Goal: Task Accomplishment & Management: Complete application form

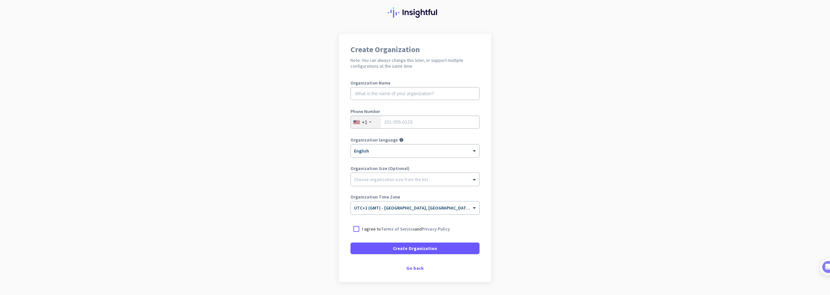
scroll to position [38, 0]
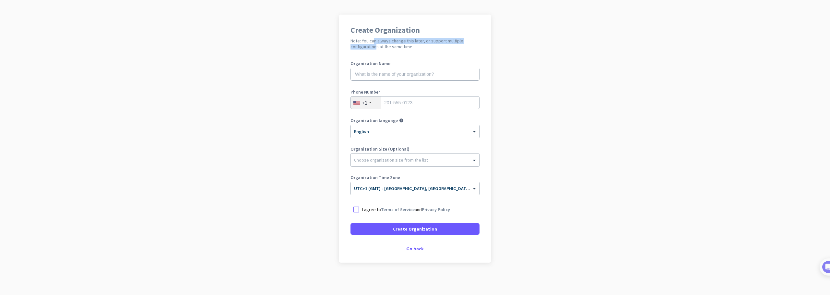
drag, startPoint x: 369, startPoint y: 40, endPoint x: 370, endPoint y: 49, distance: 9.5
click at [370, 49] on h2 "Note: You can always change this later, or support multiple configurations at t…" at bounding box center [415, 44] width 129 height 12
click at [368, 104] on div "+1" at bounding box center [366, 103] width 30 height 12
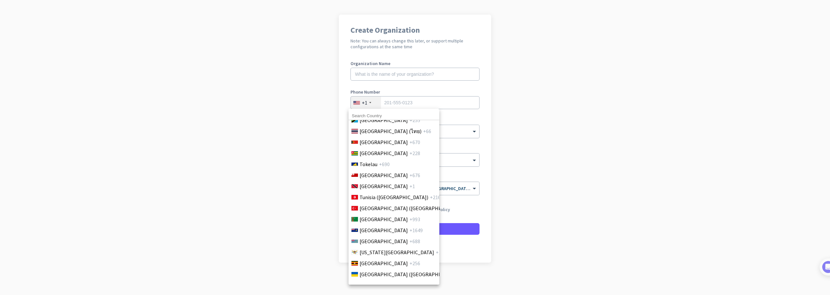
scroll to position [2599, 0]
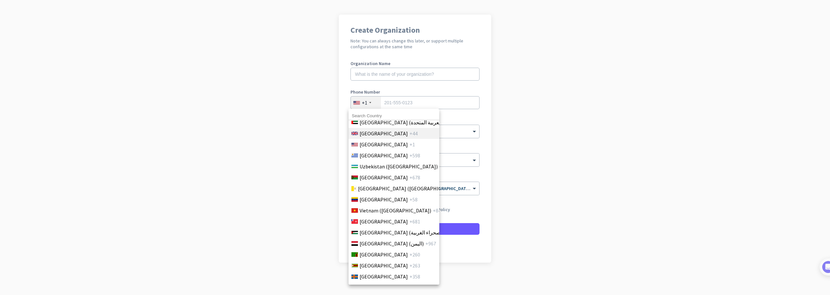
click at [379, 131] on span "[GEOGRAPHIC_DATA]" at bounding box center [384, 134] width 48 height 8
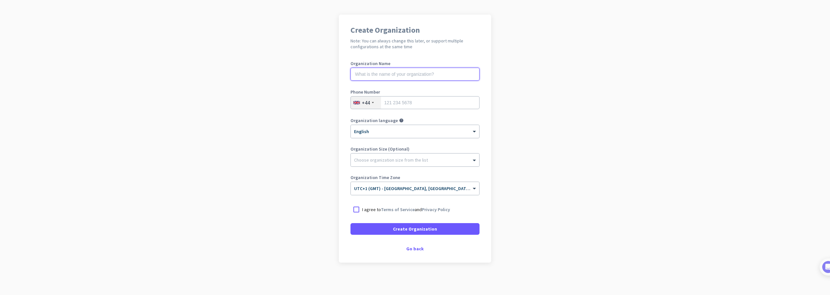
click at [375, 78] on input "text" at bounding box center [415, 74] width 129 height 13
type input "[PERSON_NAME]"
click at [397, 101] on input "tel" at bounding box center [415, 102] width 129 height 13
type input "07866106130"
click at [355, 210] on div at bounding box center [357, 210] width 12 height 12
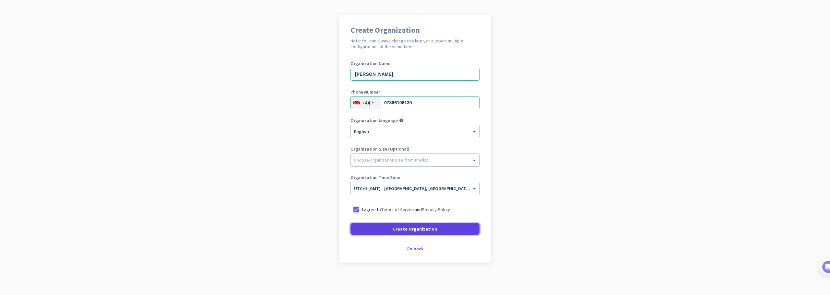
click at [401, 226] on span "Create Organization" at bounding box center [415, 229] width 44 height 6
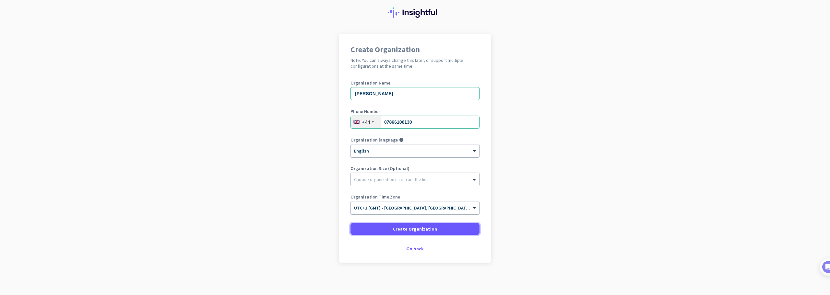
scroll to position [18, 0]
